Goal: Task Accomplishment & Management: Use online tool/utility

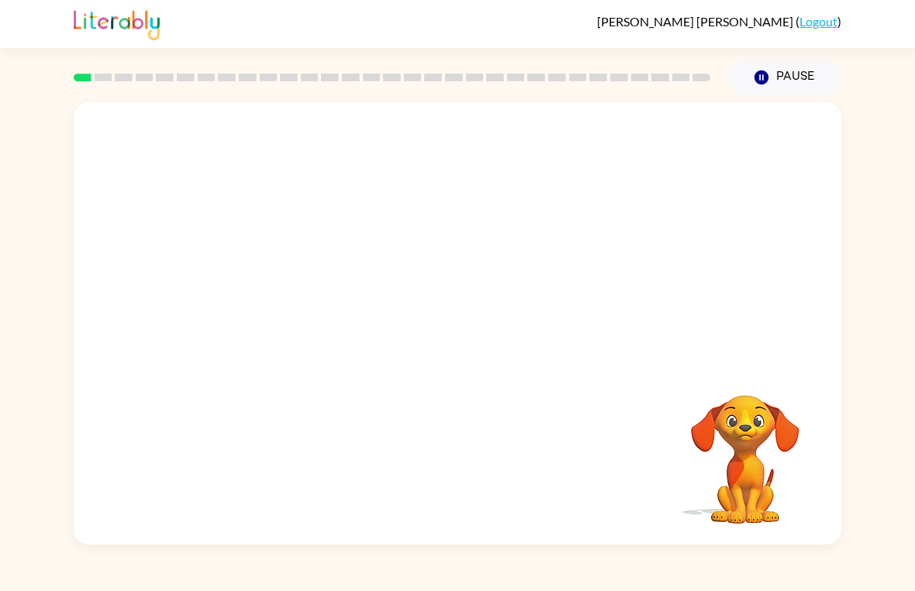
click at [902, 253] on div "Your browser must support playing .mp4 files to use Literably. Please try using…" at bounding box center [457, 320] width 915 height 450
click at [443, 345] on button "button" at bounding box center [457, 331] width 99 height 57
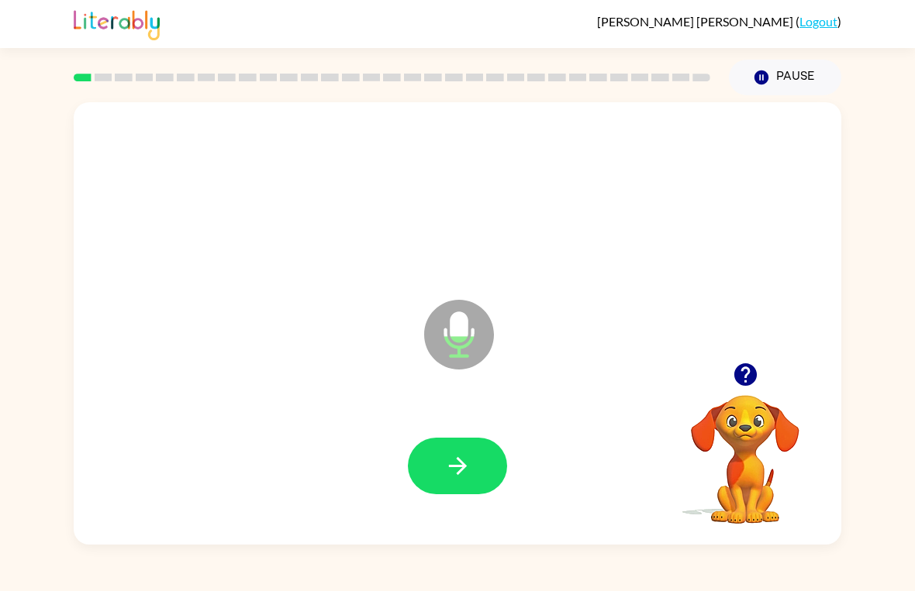
click at [452, 455] on icon "button" at bounding box center [457, 466] width 27 height 27
click at [460, 493] on button "button" at bounding box center [457, 466] width 99 height 57
click at [459, 451] on button "button" at bounding box center [457, 466] width 99 height 57
click at [460, 482] on button "button" at bounding box center [457, 466] width 99 height 57
click at [450, 465] on icon "button" at bounding box center [457, 466] width 27 height 27
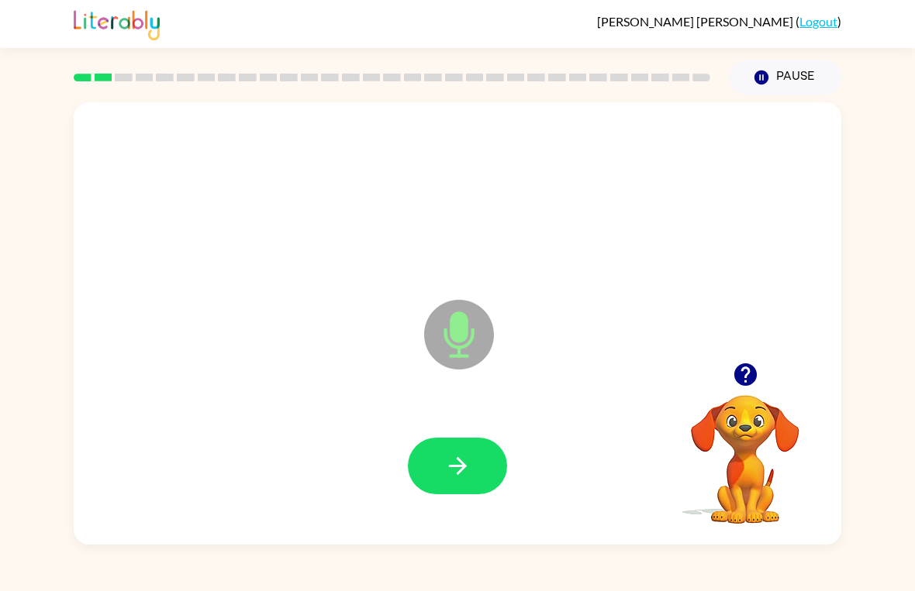
click at [459, 470] on icon "button" at bounding box center [457, 466] width 27 height 27
click at [460, 456] on icon "button" at bounding box center [457, 466] width 27 height 27
click at [465, 495] on button "button" at bounding box center [457, 466] width 99 height 57
click at [451, 480] on icon "button" at bounding box center [457, 466] width 27 height 27
click at [474, 477] on button "button" at bounding box center [457, 466] width 99 height 57
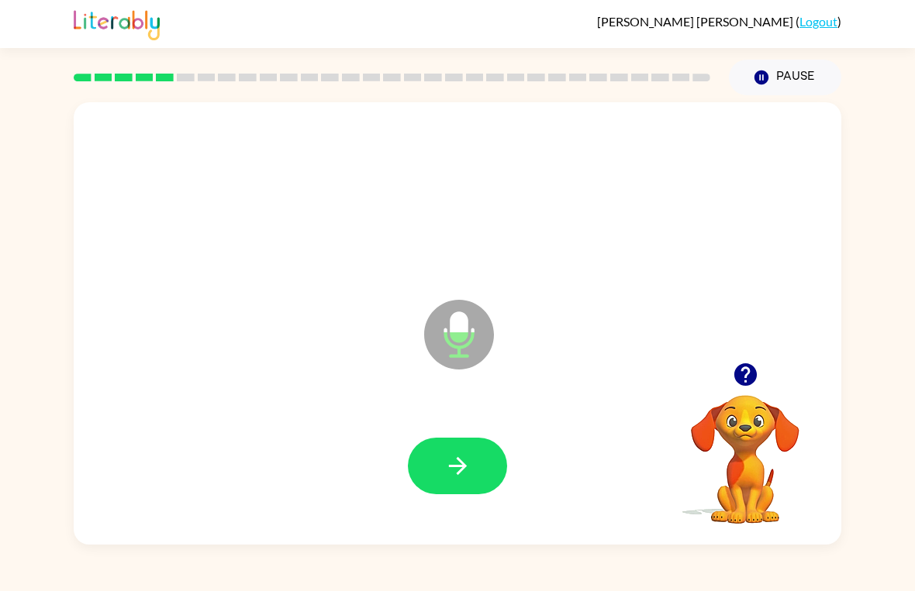
click at [472, 475] on button "button" at bounding box center [457, 466] width 99 height 57
click at [468, 474] on icon "button" at bounding box center [457, 466] width 27 height 27
click at [470, 472] on icon "button" at bounding box center [457, 466] width 27 height 27
click at [470, 480] on icon "button" at bounding box center [457, 466] width 27 height 27
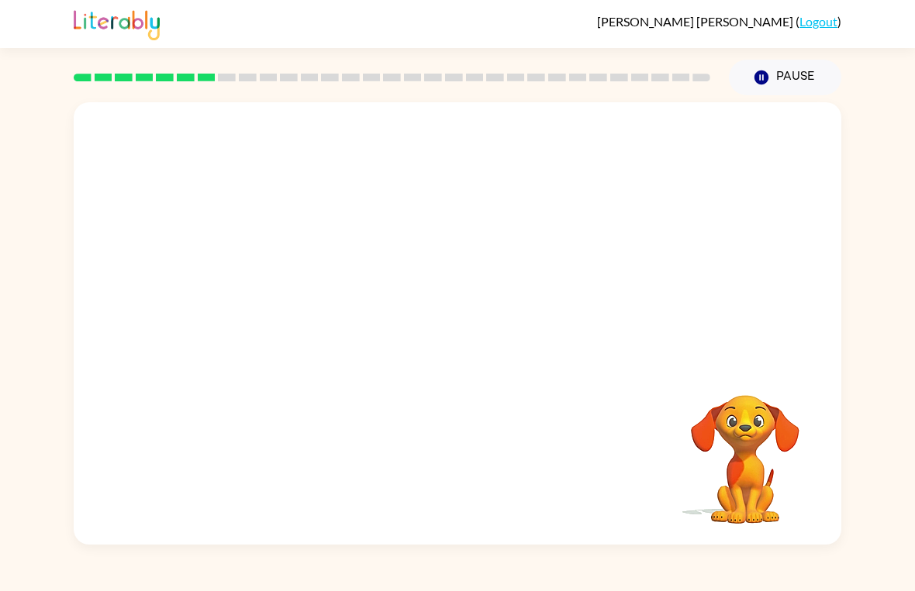
click at [483, 569] on div "[PERSON_NAME] ( Logout ) Pause Pause Your browser must support playing .mp4 fil…" at bounding box center [457, 295] width 915 height 591
click at [672, 579] on div "[PERSON_NAME] ( Logout ) Pause Pause Your browser must support playing .mp4 fil…" at bounding box center [457, 295] width 915 height 591
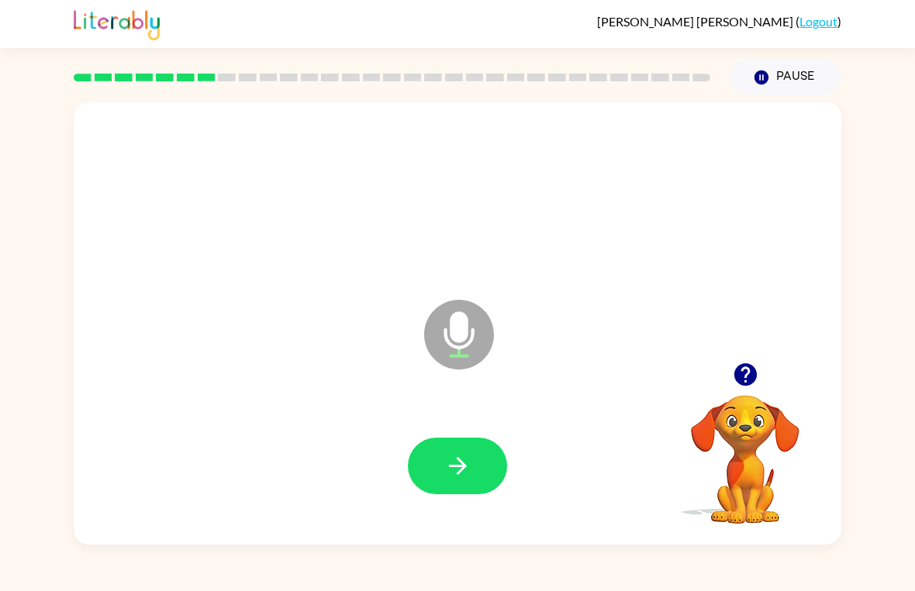
click at [467, 481] on button "button" at bounding box center [457, 466] width 99 height 57
click at [466, 472] on icon "button" at bounding box center [457, 466] width 27 height 27
click at [459, 465] on icon "button" at bounding box center [457, 466] width 27 height 27
click at [476, 474] on button "button" at bounding box center [457, 466] width 99 height 57
click at [460, 468] on icon "button" at bounding box center [457, 466] width 27 height 27
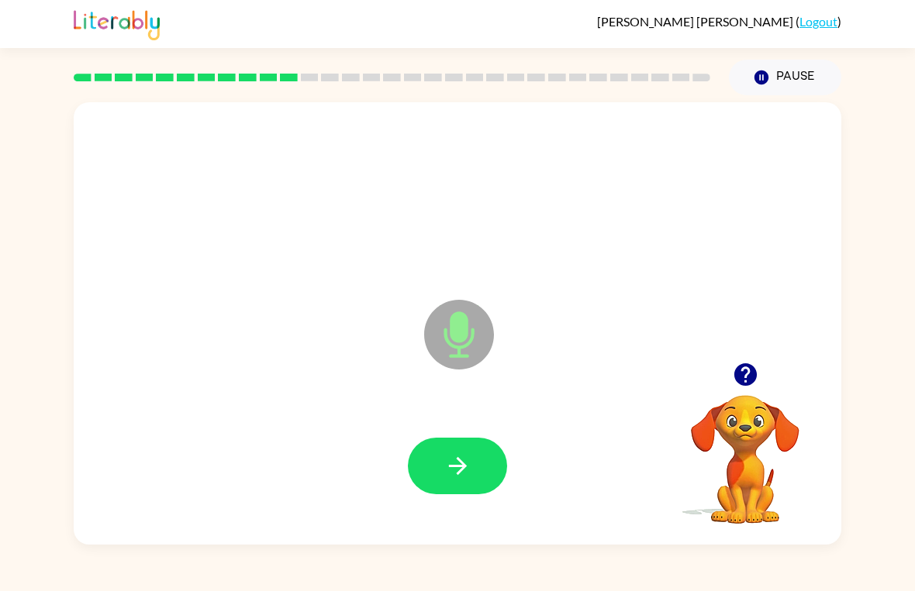
click at [462, 484] on button "button" at bounding box center [457, 466] width 99 height 57
click at [449, 475] on icon "button" at bounding box center [457, 466] width 27 height 27
click at [471, 492] on button "button" at bounding box center [457, 466] width 99 height 57
click at [447, 475] on icon "button" at bounding box center [457, 466] width 27 height 27
click at [454, 464] on icon "button" at bounding box center [457, 466] width 27 height 27
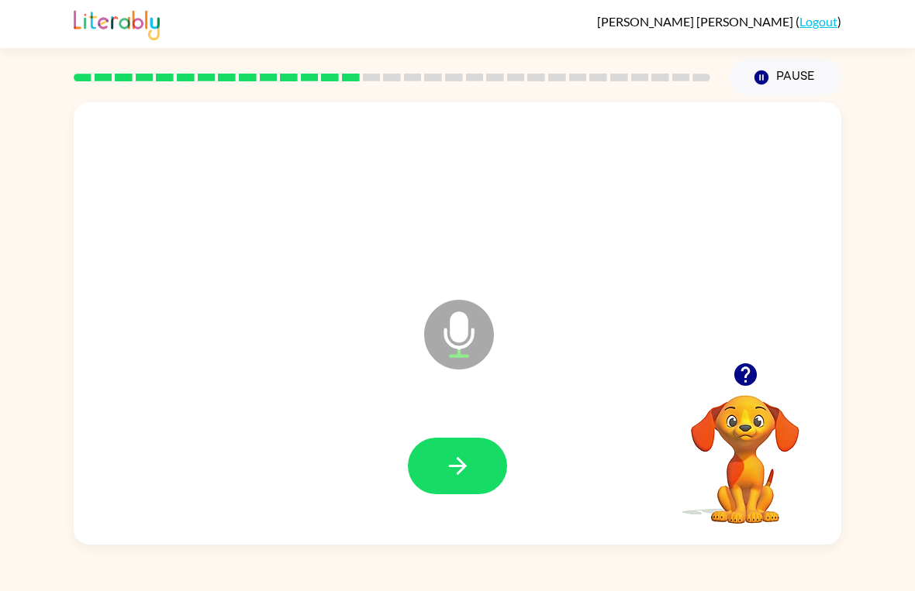
click at [453, 468] on icon "button" at bounding box center [457, 466] width 27 height 27
click at [475, 467] on button "button" at bounding box center [457, 466] width 99 height 57
click at [472, 472] on button "button" at bounding box center [457, 466] width 99 height 57
click at [469, 478] on icon "button" at bounding box center [457, 466] width 27 height 27
click at [458, 488] on button "button" at bounding box center [457, 466] width 99 height 57
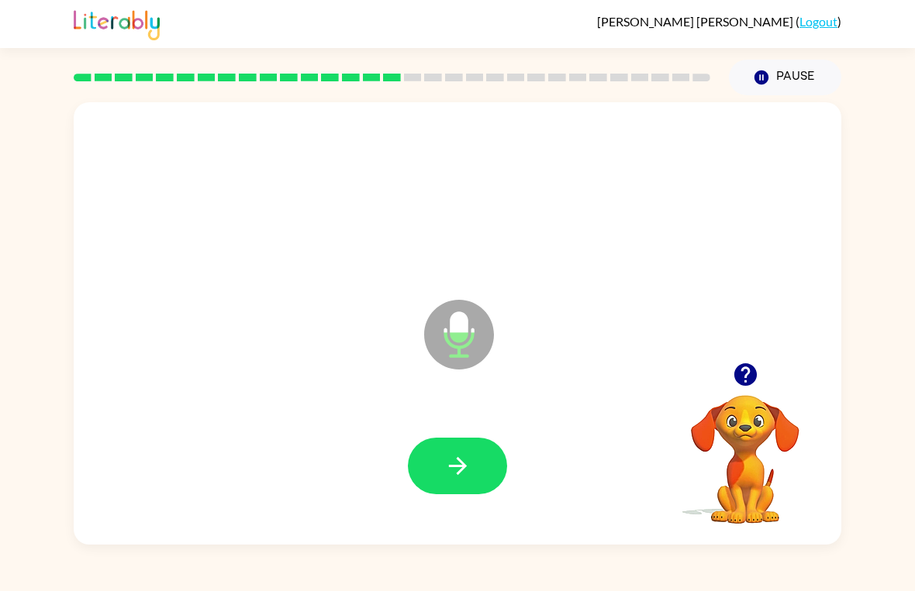
click at [464, 482] on button "button" at bounding box center [457, 466] width 99 height 57
click at [484, 462] on button "button" at bounding box center [457, 466] width 99 height 57
click at [470, 487] on button "button" at bounding box center [457, 466] width 99 height 57
click at [444, 482] on button "button" at bounding box center [457, 466] width 99 height 57
click at [439, 477] on button "button" at bounding box center [457, 466] width 99 height 57
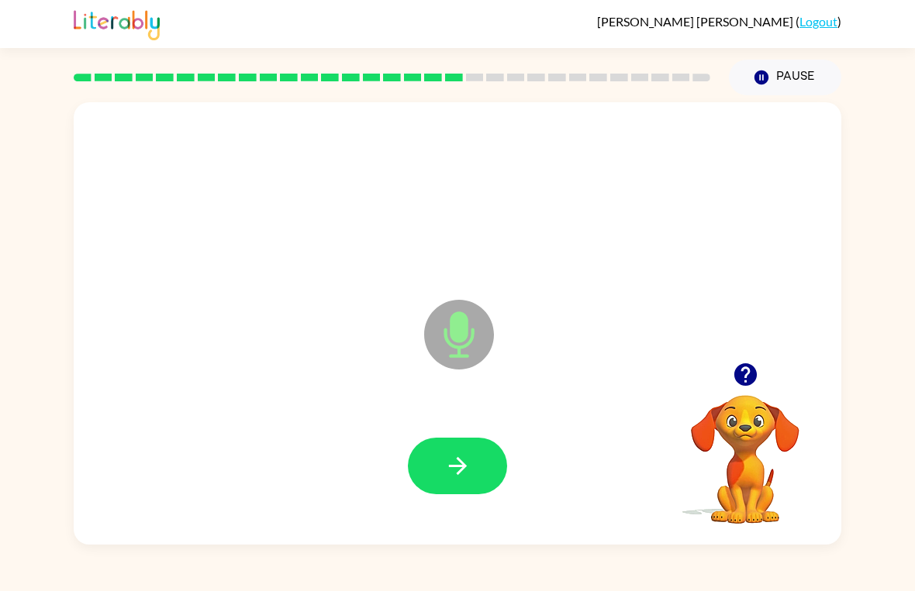
click at [473, 479] on button "button" at bounding box center [457, 466] width 99 height 57
click at [465, 507] on div at bounding box center [457, 466] width 736 height 127
click at [480, 506] on div at bounding box center [457, 466] width 736 height 127
click at [475, 470] on button "button" at bounding box center [457, 466] width 99 height 57
click at [450, 484] on button "button" at bounding box center [457, 466] width 99 height 57
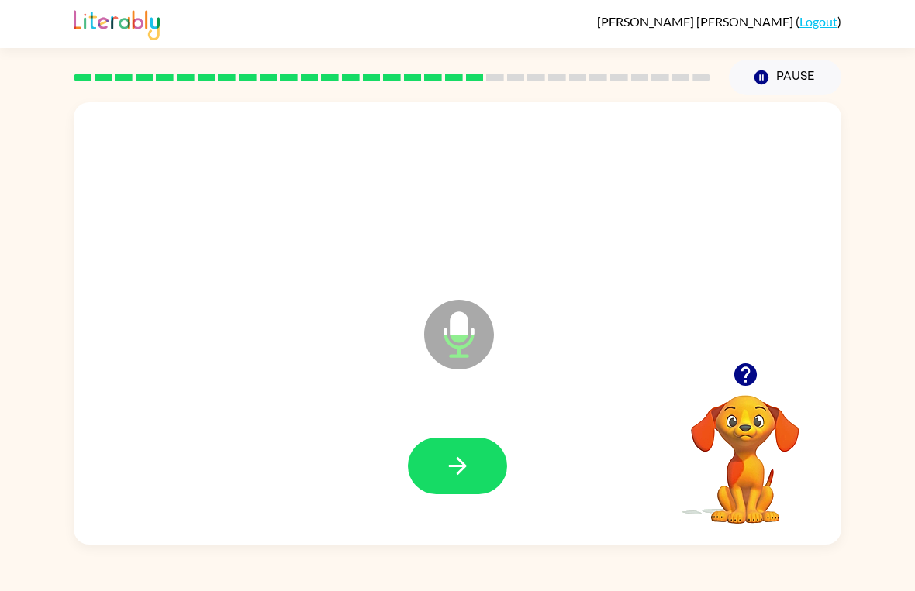
click at [457, 476] on icon "button" at bounding box center [457, 466] width 27 height 27
click at [464, 491] on button "button" at bounding box center [457, 466] width 99 height 57
click at [473, 473] on button "button" at bounding box center [457, 466] width 99 height 57
click at [466, 463] on icon "button" at bounding box center [457, 466] width 27 height 27
click at [453, 481] on button "button" at bounding box center [457, 466] width 99 height 57
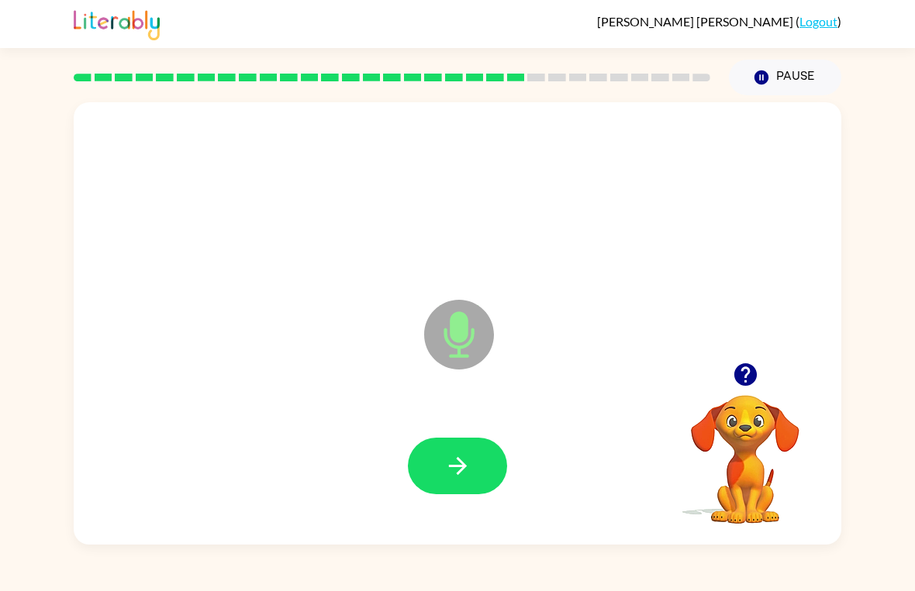
click at [453, 469] on icon "button" at bounding box center [457, 466] width 27 height 27
click at [463, 468] on icon "button" at bounding box center [457, 466] width 18 height 18
click at [468, 460] on icon "button" at bounding box center [457, 466] width 27 height 27
click at [446, 490] on button "button" at bounding box center [457, 466] width 99 height 57
click at [457, 485] on button "button" at bounding box center [457, 466] width 99 height 57
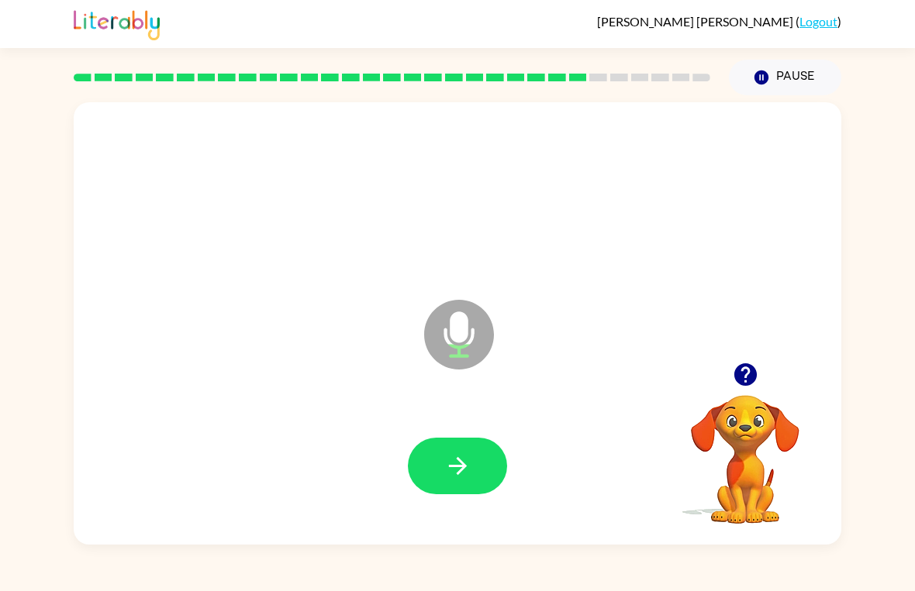
click at [452, 459] on icon "button" at bounding box center [457, 466] width 27 height 27
click at [449, 457] on icon "button" at bounding box center [457, 466] width 27 height 27
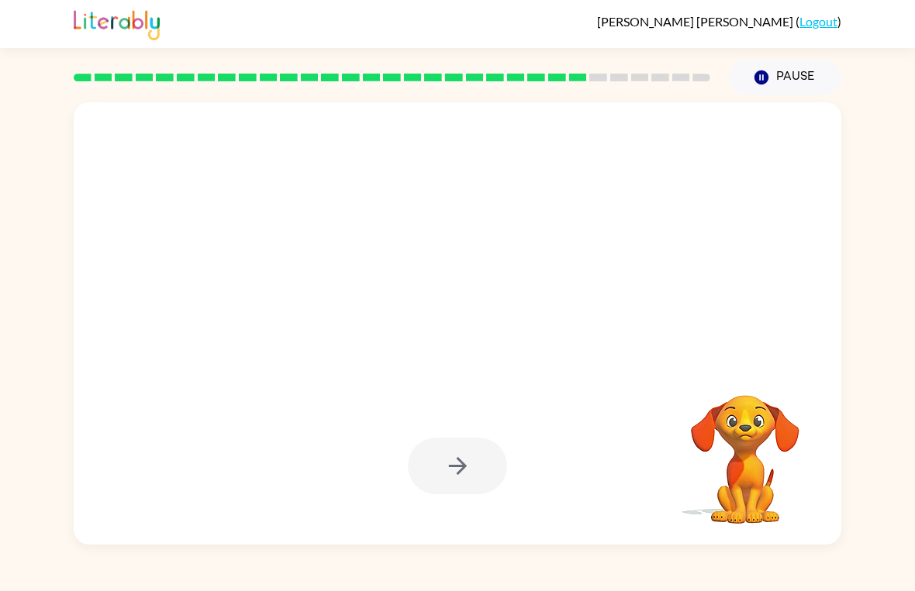
click at [457, 476] on div at bounding box center [457, 466] width 99 height 57
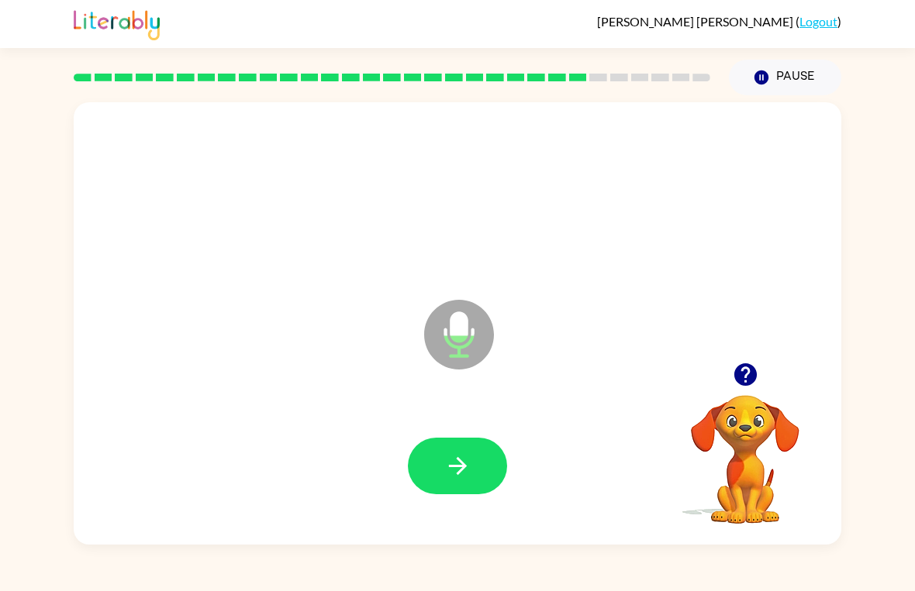
click at [470, 477] on icon "button" at bounding box center [457, 466] width 27 height 27
click at [447, 491] on button "button" at bounding box center [457, 466] width 99 height 57
click at [465, 472] on icon "button" at bounding box center [457, 466] width 27 height 27
click at [466, 460] on icon "button" at bounding box center [457, 466] width 27 height 27
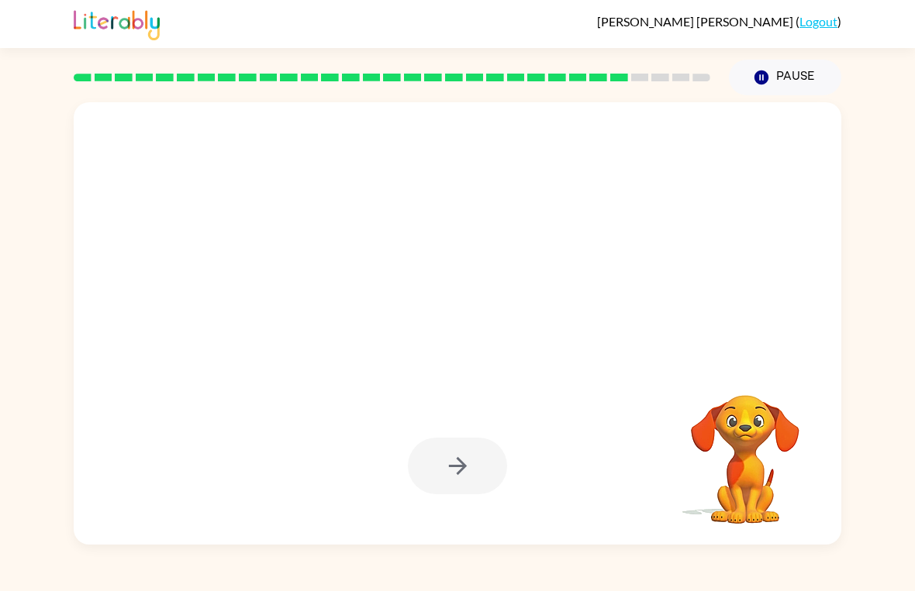
click at [472, 472] on button "button" at bounding box center [457, 466] width 99 height 57
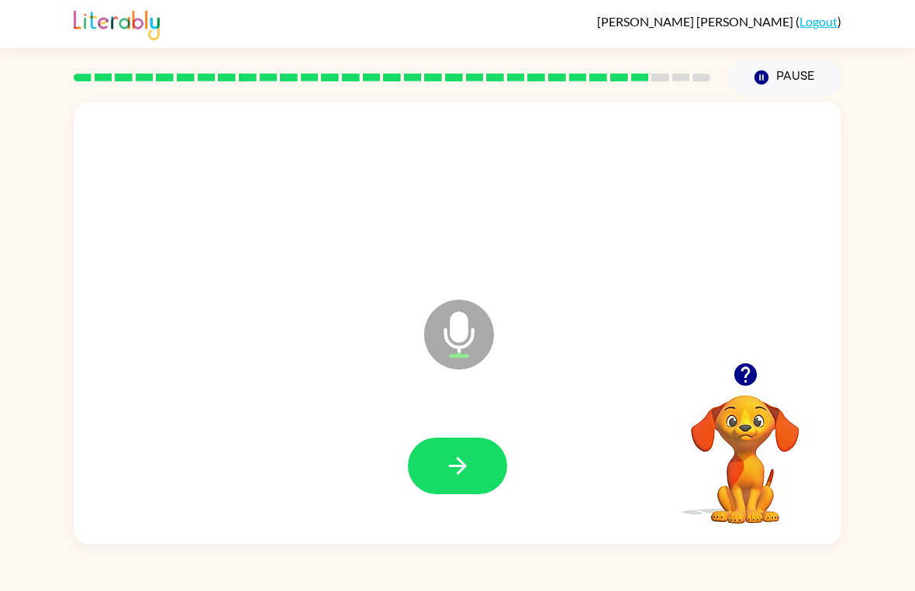
click at [470, 460] on icon "button" at bounding box center [457, 466] width 27 height 27
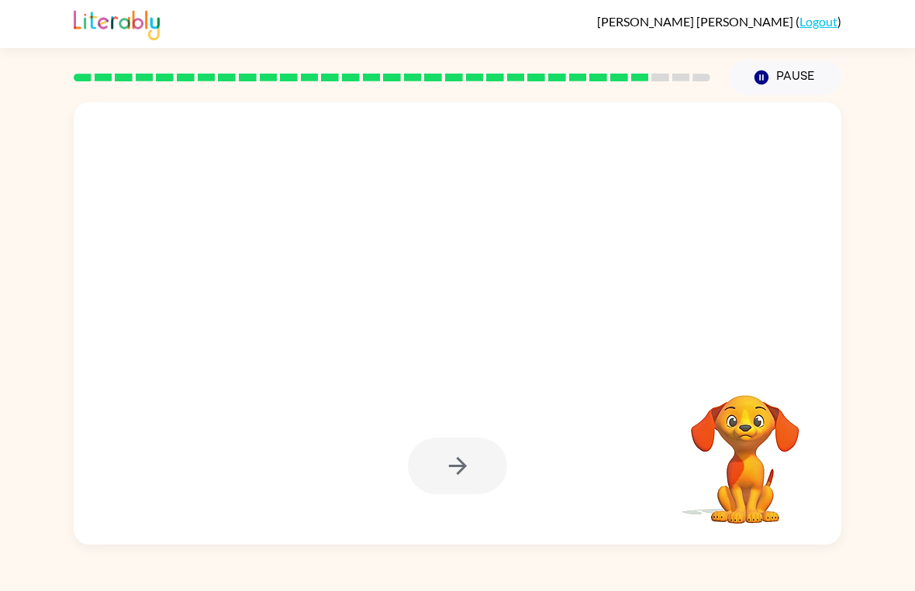
click at [473, 484] on button "button" at bounding box center [457, 466] width 99 height 57
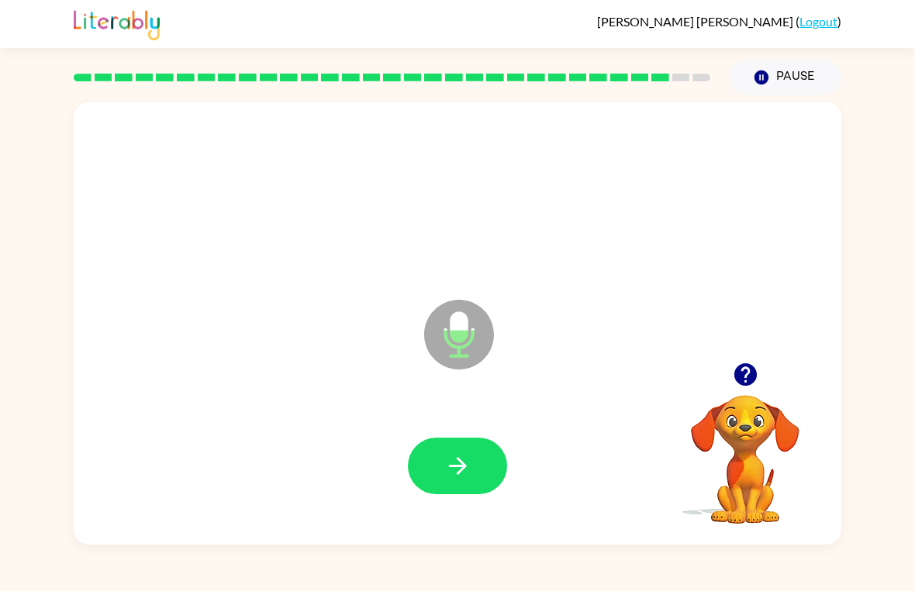
click at [472, 465] on button "button" at bounding box center [457, 466] width 99 height 57
click at [481, 469] on button "button" at bounding box center [457, 466] width 99 height 57
click at [439, 466] on button "button" at bounding box center [457, 466] width 99 height 57
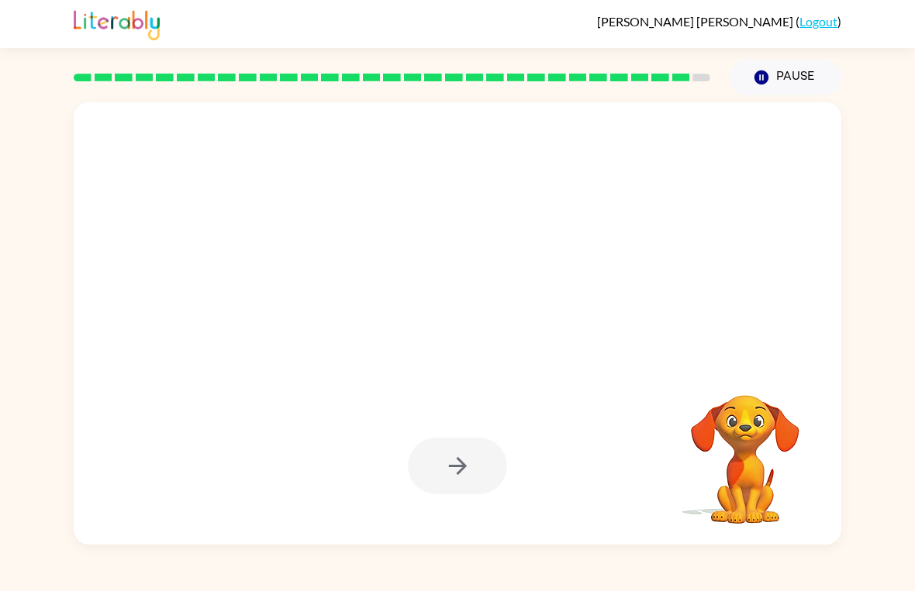
click at [463, 479] on div at bounding box center [457, 466] width 99 height 57
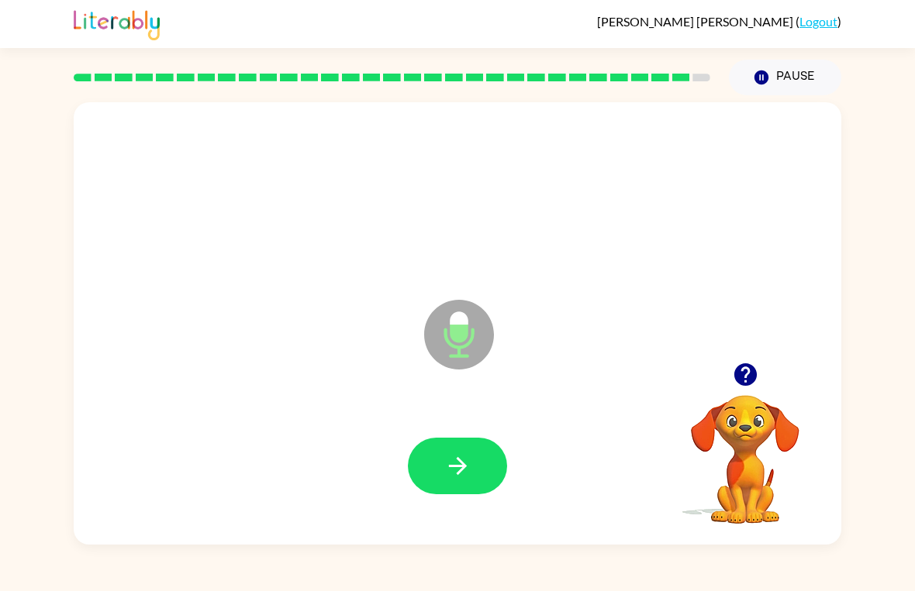
click at [451, 467] on icon "button" at bounding box center [457, 466] width 18 height 18
